Goal: Browse casually: Explore the website without a specific task or goal

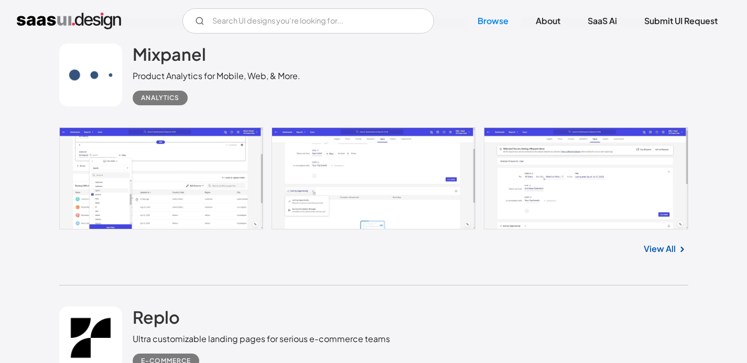
scroll to position [2479, 0]
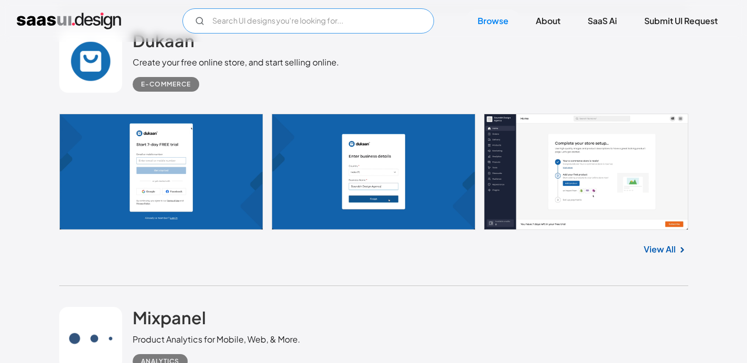
click at [313, 25] on input "Email Form" at bounding box center [308, 20] width 252 height 25
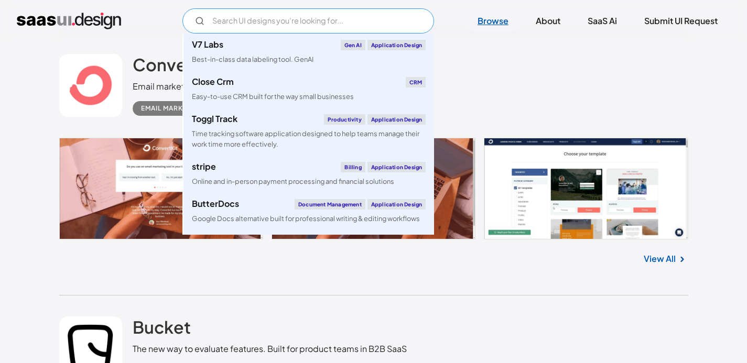
scroll to position [1626, 0]
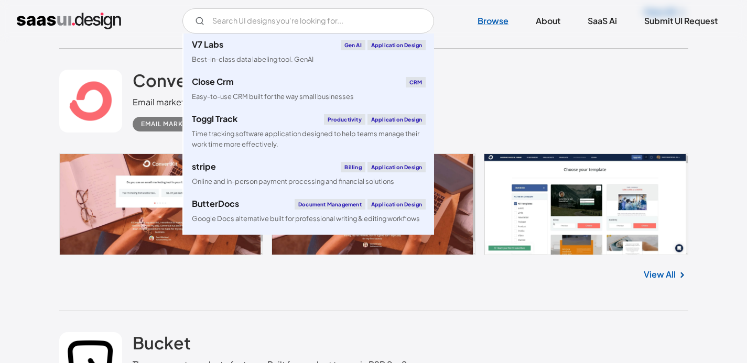
click at [501, 17] on link "Browse" at bounding box center [493, 20] width 56 height 23
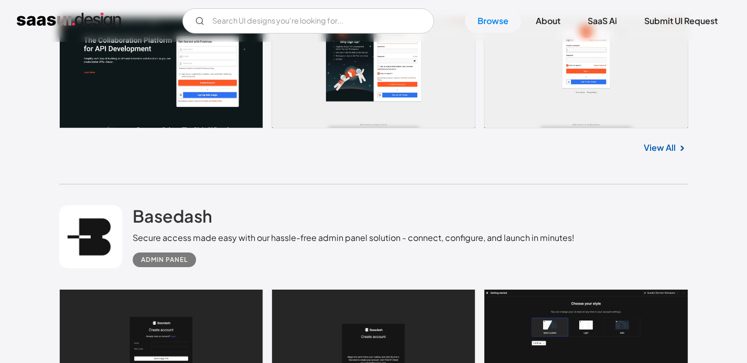
scroll to position [189, 0]
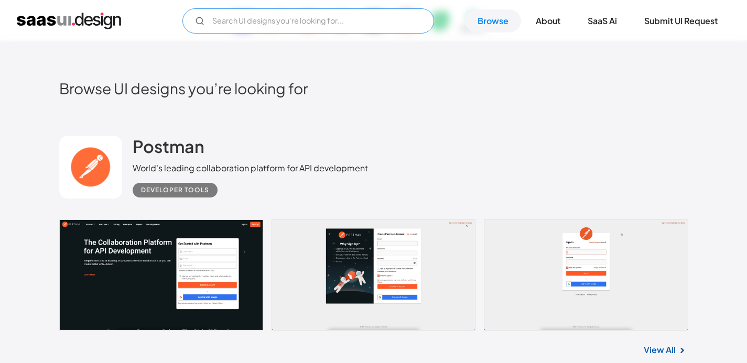
click at [300, 29] on input "Email Form" at bounding box center [308, 20] width 252 height 25
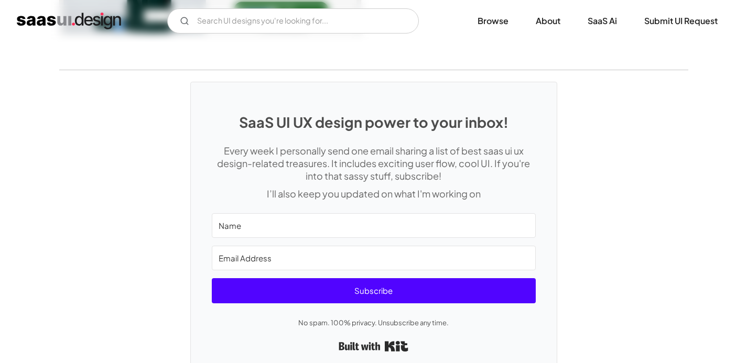
scroll to position [2047, 0]
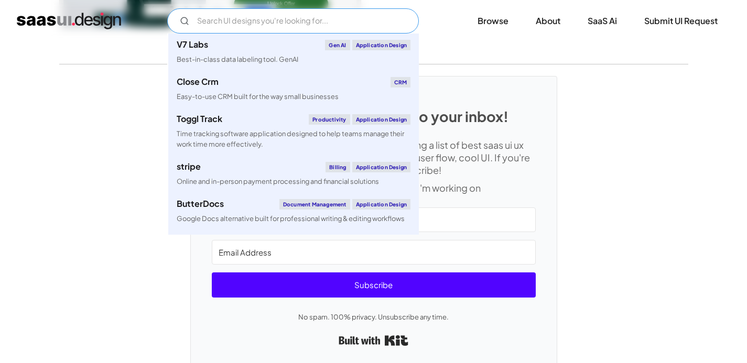
click at [286, 22] on input "Email Form" at bounding box center [293, 20] width 252 height 25
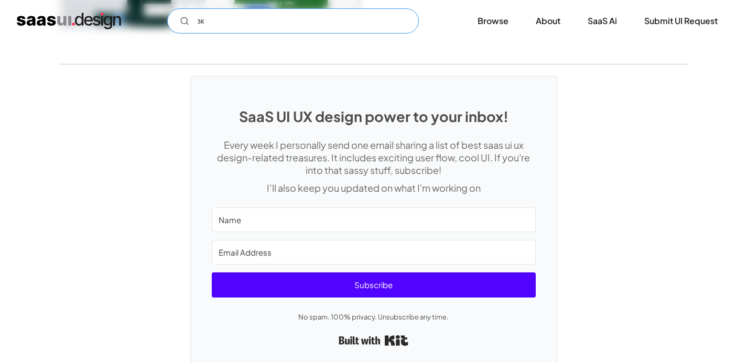
type input "з"
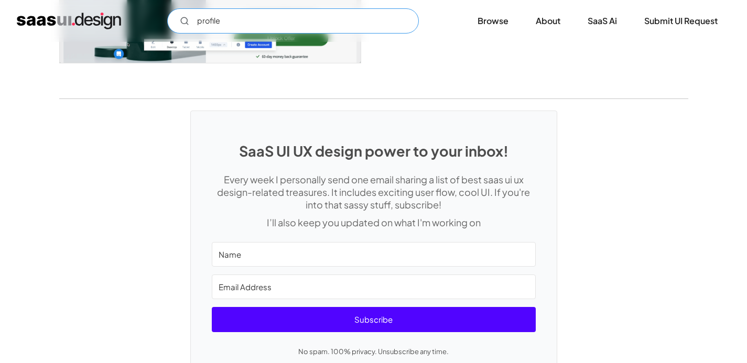
scroll to position [2008, 0]
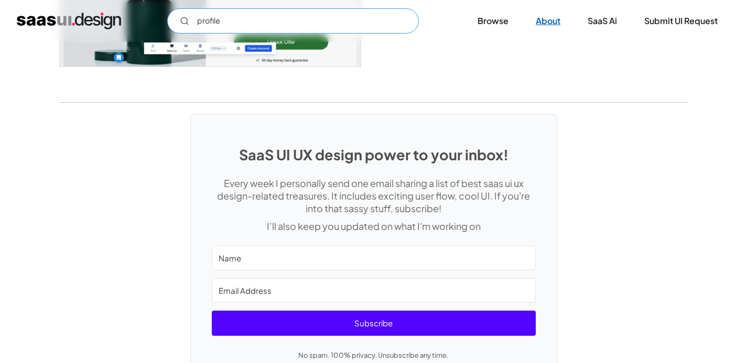
type input "profile"
click at [547, 23] on link "About" at bounding box center [548, 20] width 50 height 23
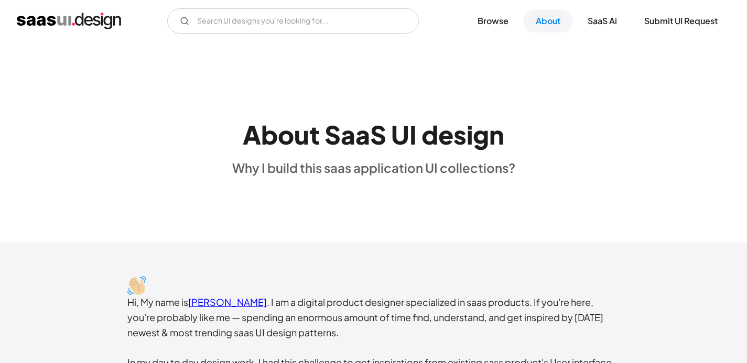
click at [62, 15] on img "home" at bounding box center [69, 21] width 104 height 17
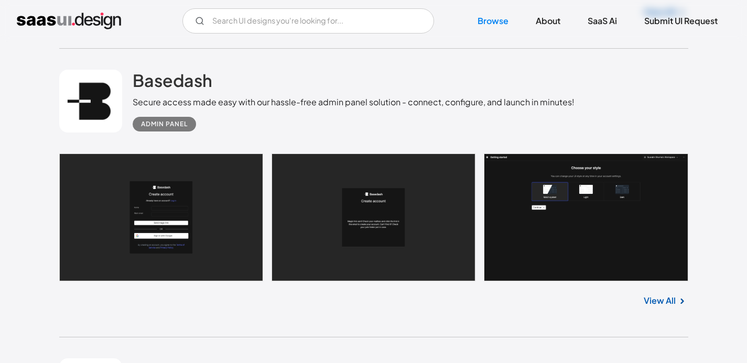
scroll to position [528, 0]
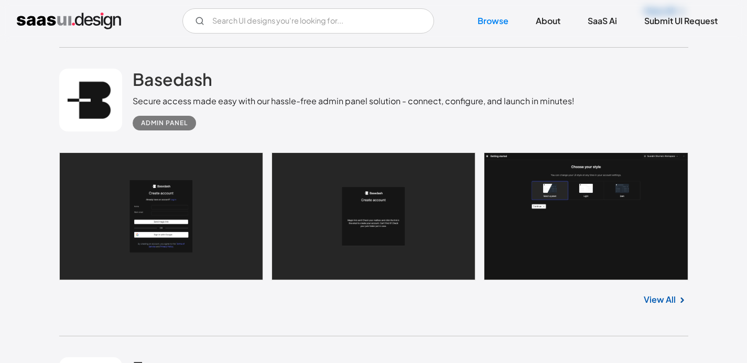
click at [665, 301] on link "View All" at bounding box center [660, 300] width 32 height 13
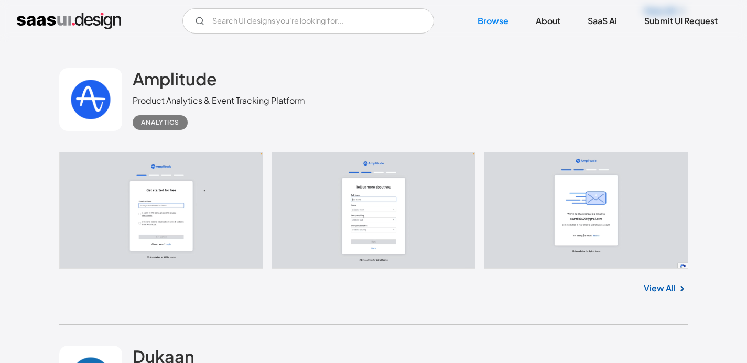
scroll to position [2179, 0]
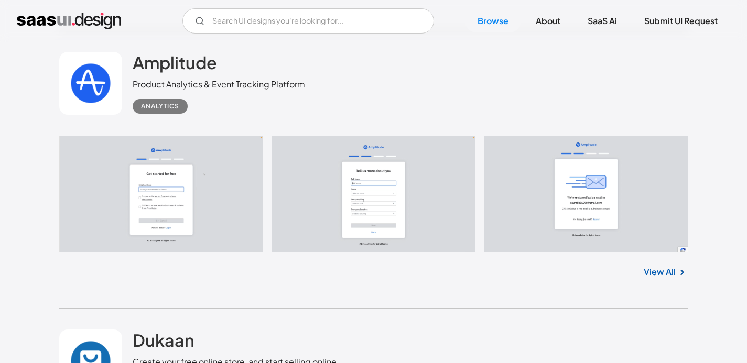
click at [663, 276] on link "View All" at bounding box center [660, 272] width 32 height 13
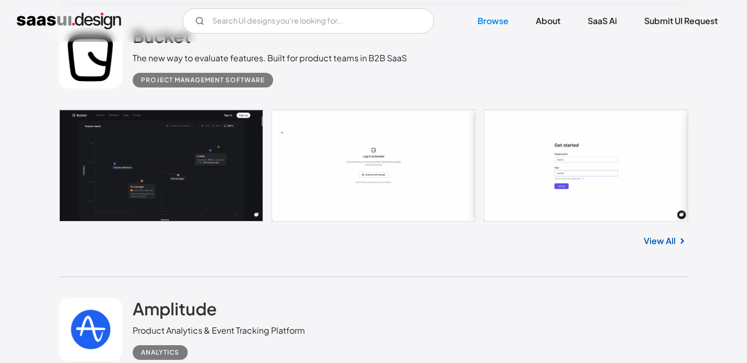
scroll to position [1934, 0]
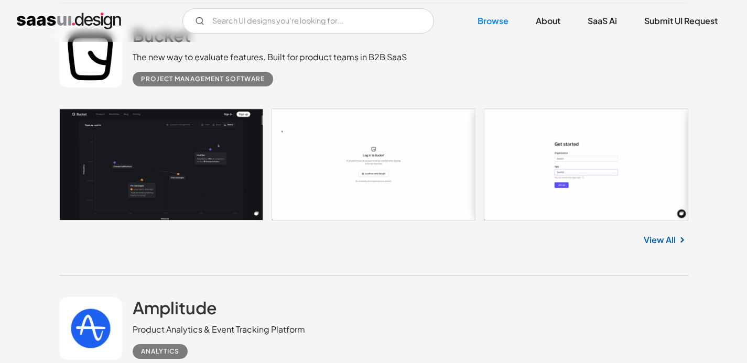
click at [648, 237] on link "View All" at bounding box center [660, 240] width 32 height 13
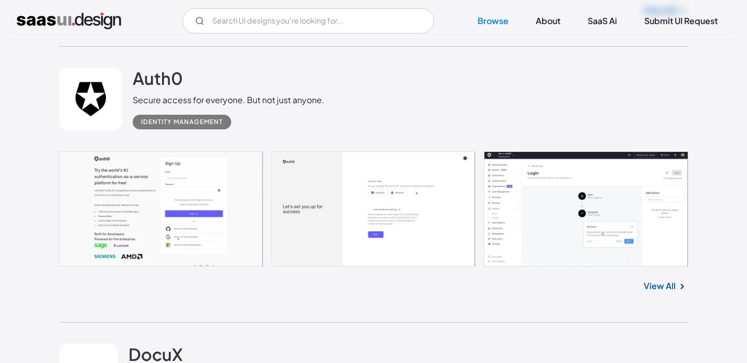
scroll to position [3282, 0]
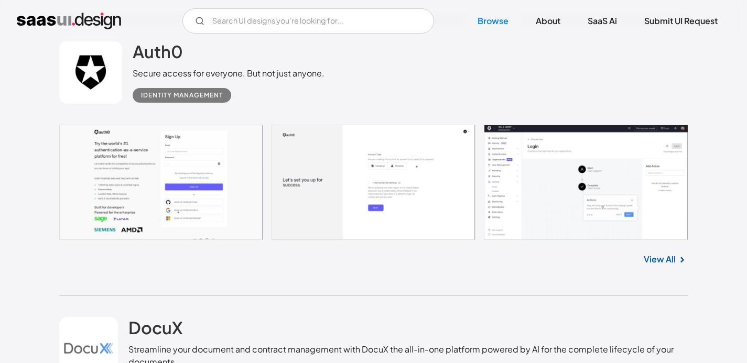
click at [661, 256] on link "View All" at bounding box center [660, 259] width 32 height 13
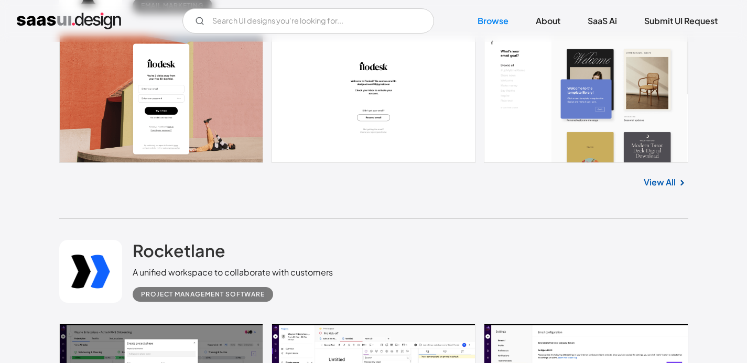
scroll to position [4740, 0]
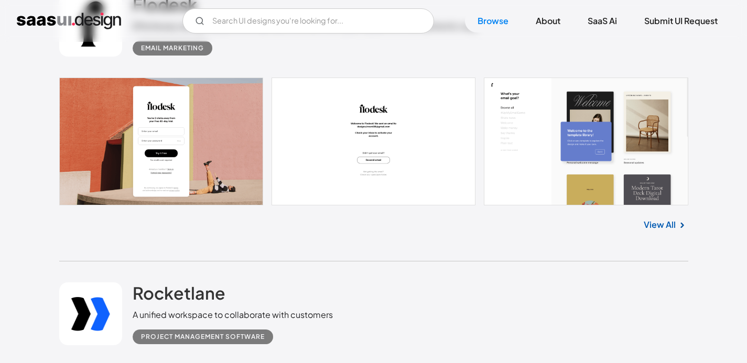
click at [667, 231] on link "View All" at bounding box center [660, 225] width 32 height 13
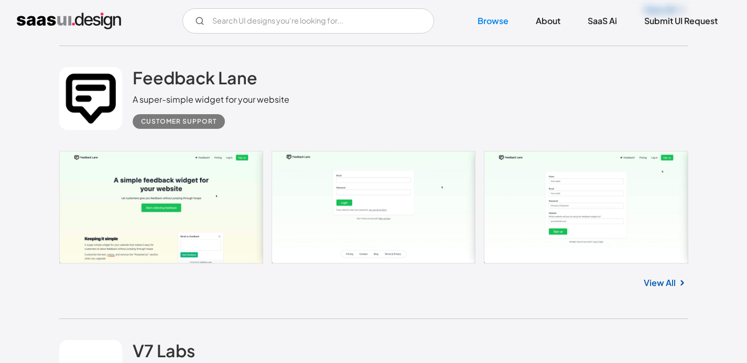
scroll to position [6897, 0]
click at [655, 284] on link "View All" at bounding box center [660, 283] width 32 height 13
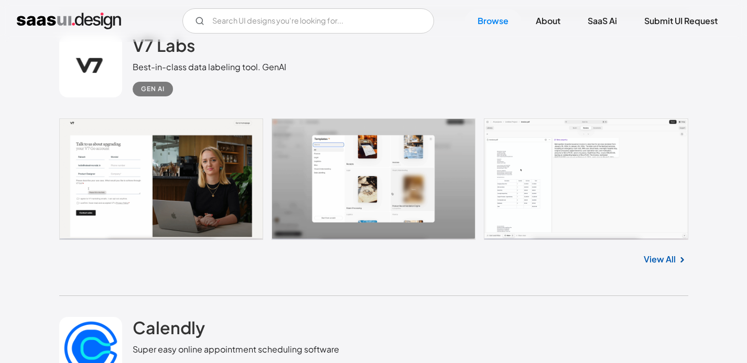
scroll to position [7308, 0]
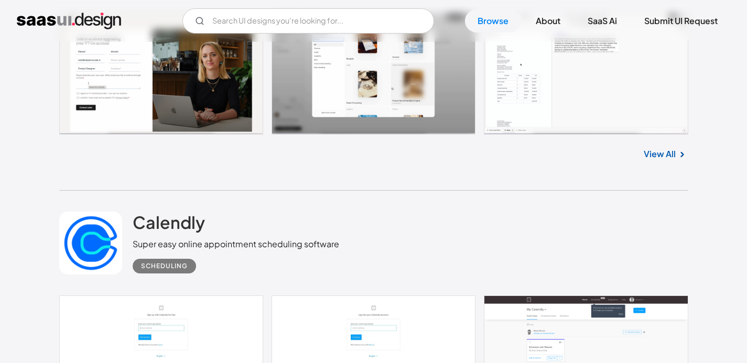
click at [670, 159] on link "View All" at bounding box center [660, 154] width 32 height 13
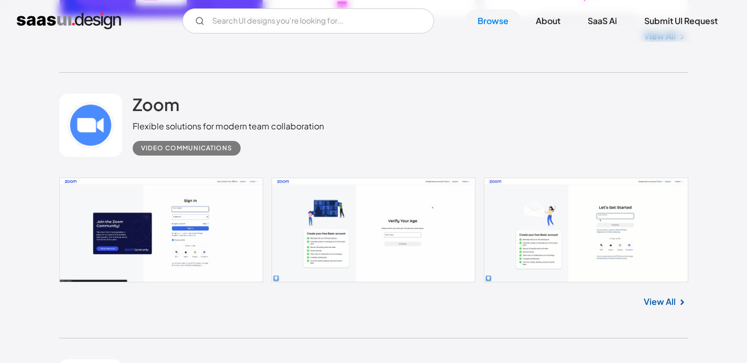
scroll to position [9861, 0]
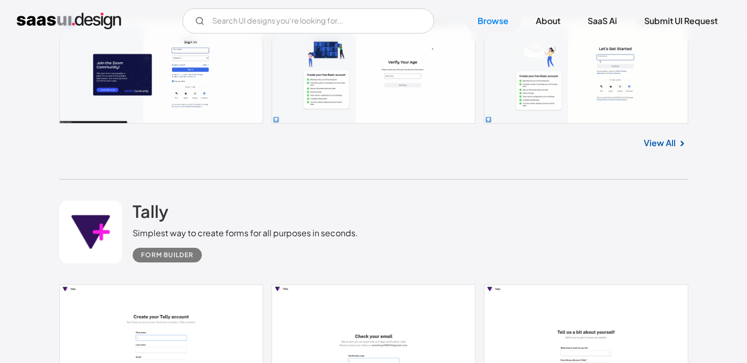
click at [669, 149] on link "View All" at bounding box center [660, 143] width 32 height 13
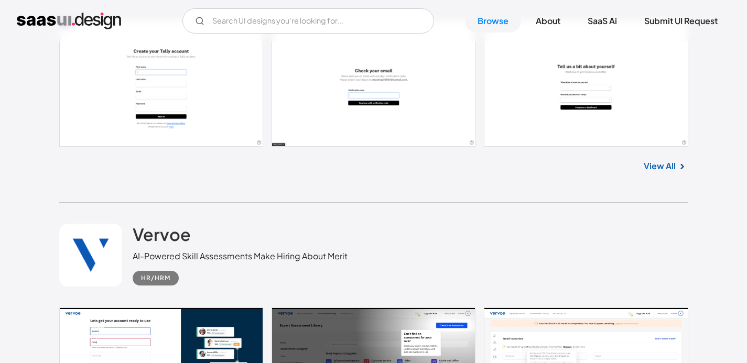
scroll to position [10019, 0]
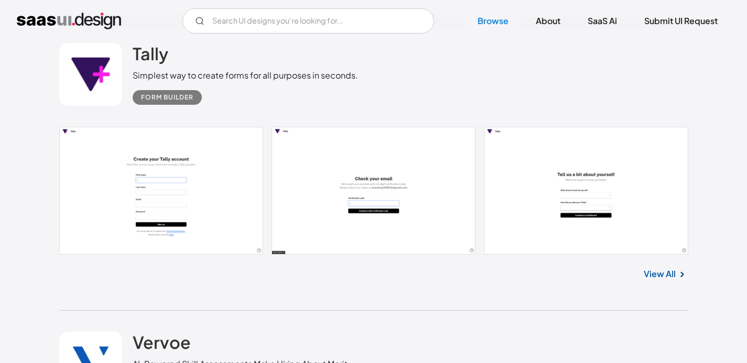
click at [682, 281] on img at bounding box center [682, 274] width 13 height 13
click at [676, 281] on img at bounding box center [682, 274] width 13 height 13
click at [668, 280] on link "View All" at bounding box center [660, 274] width 32 height 13
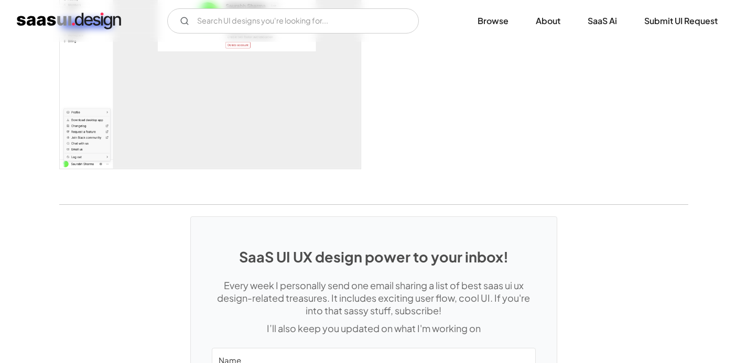
scroll to position [2518, 0]
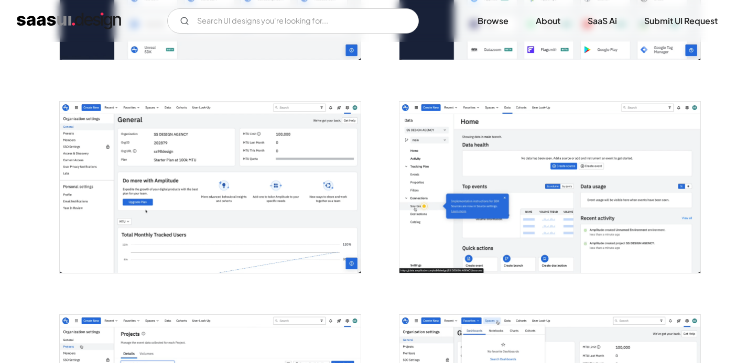
scroll to position [1013, 0]
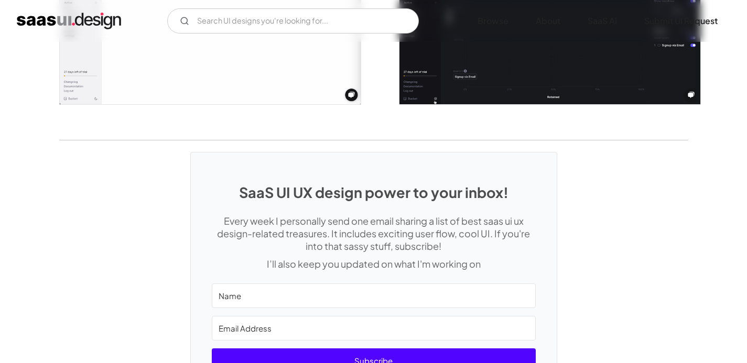
scroll to position [2285, 0]
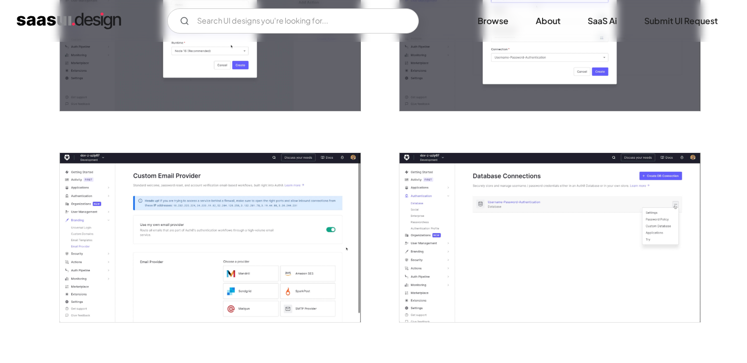
scroll to position [1360, 0]
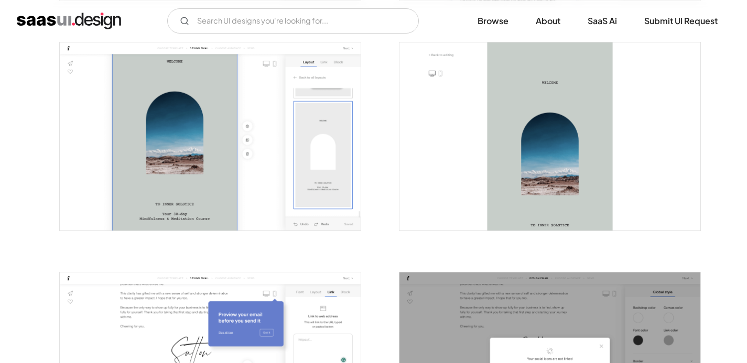
scroll to position [1253, 0]
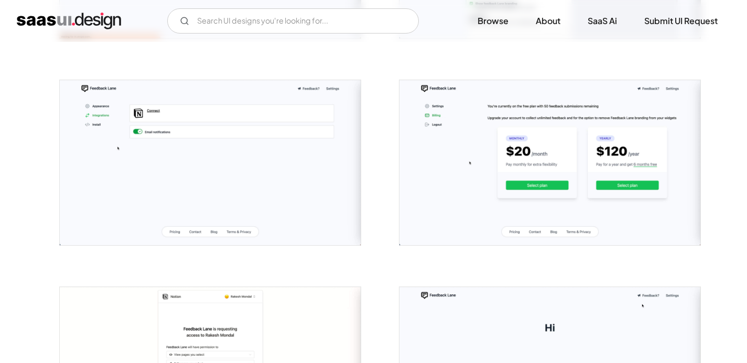
scroll to position [1182, 0]
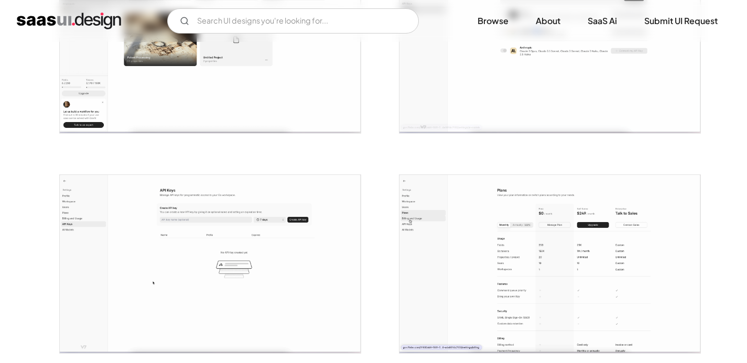
scroll to position [1080, 0]
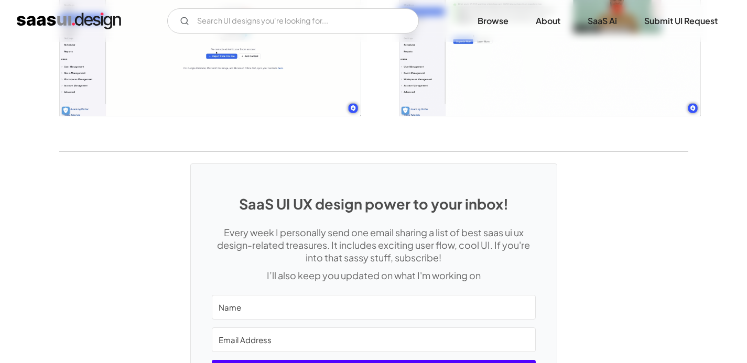
scroll to position [1976, 0]
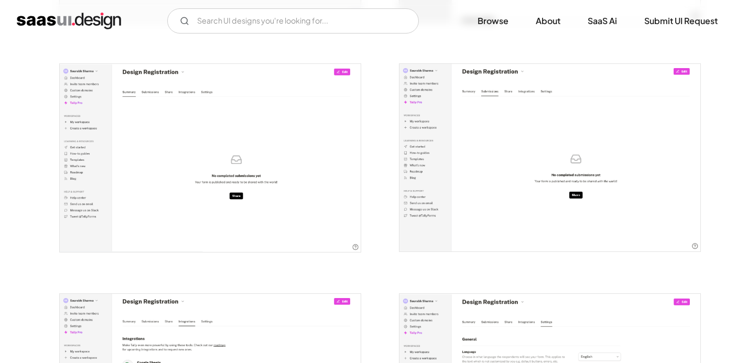
scroll to position [1278, 0]
